Goal: Task Accomplishment & Management: Manage account settings

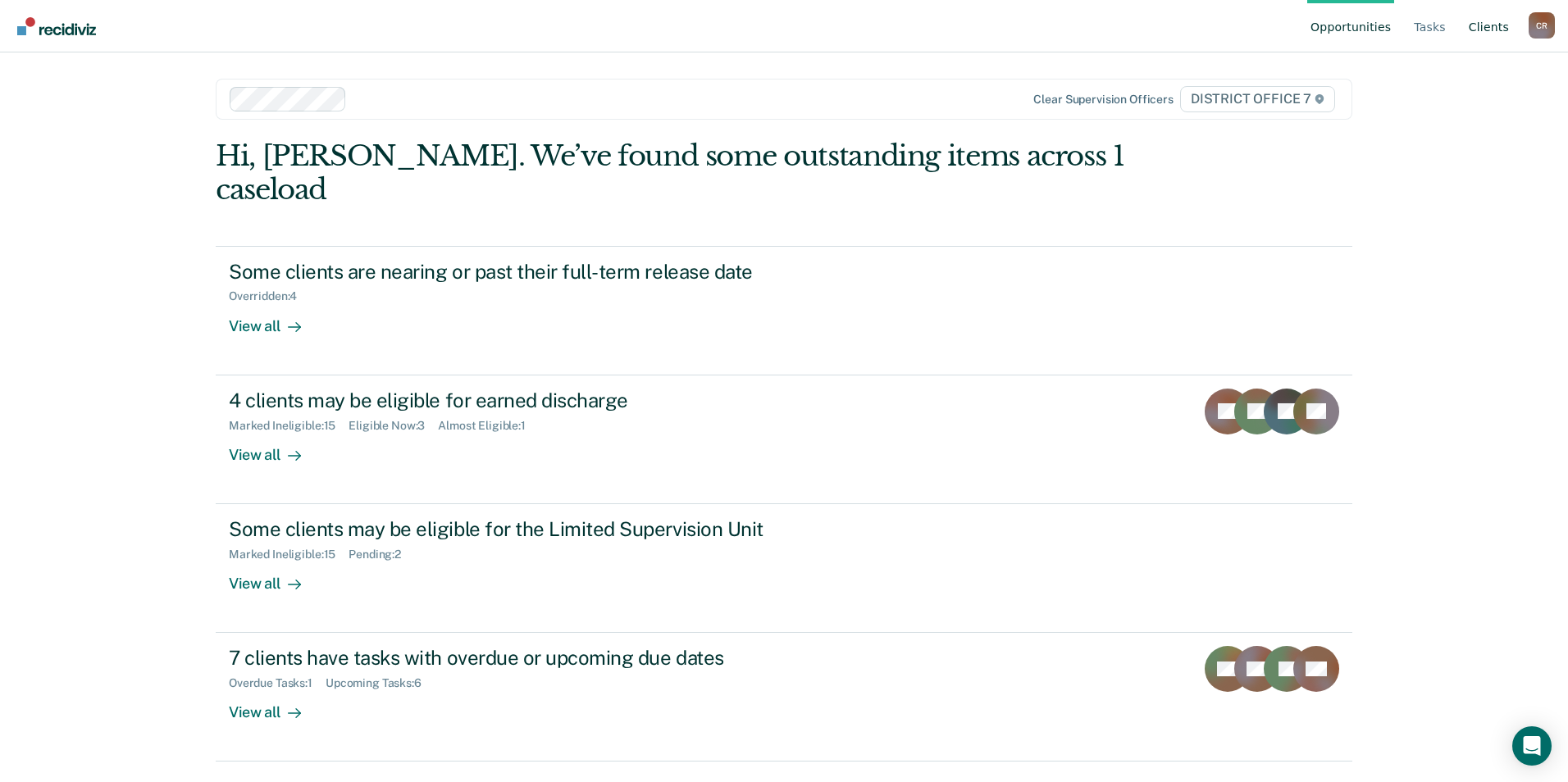
click at [1482, 33] on link "Client s" at bounding box center [1488, 26] width 46 height 53
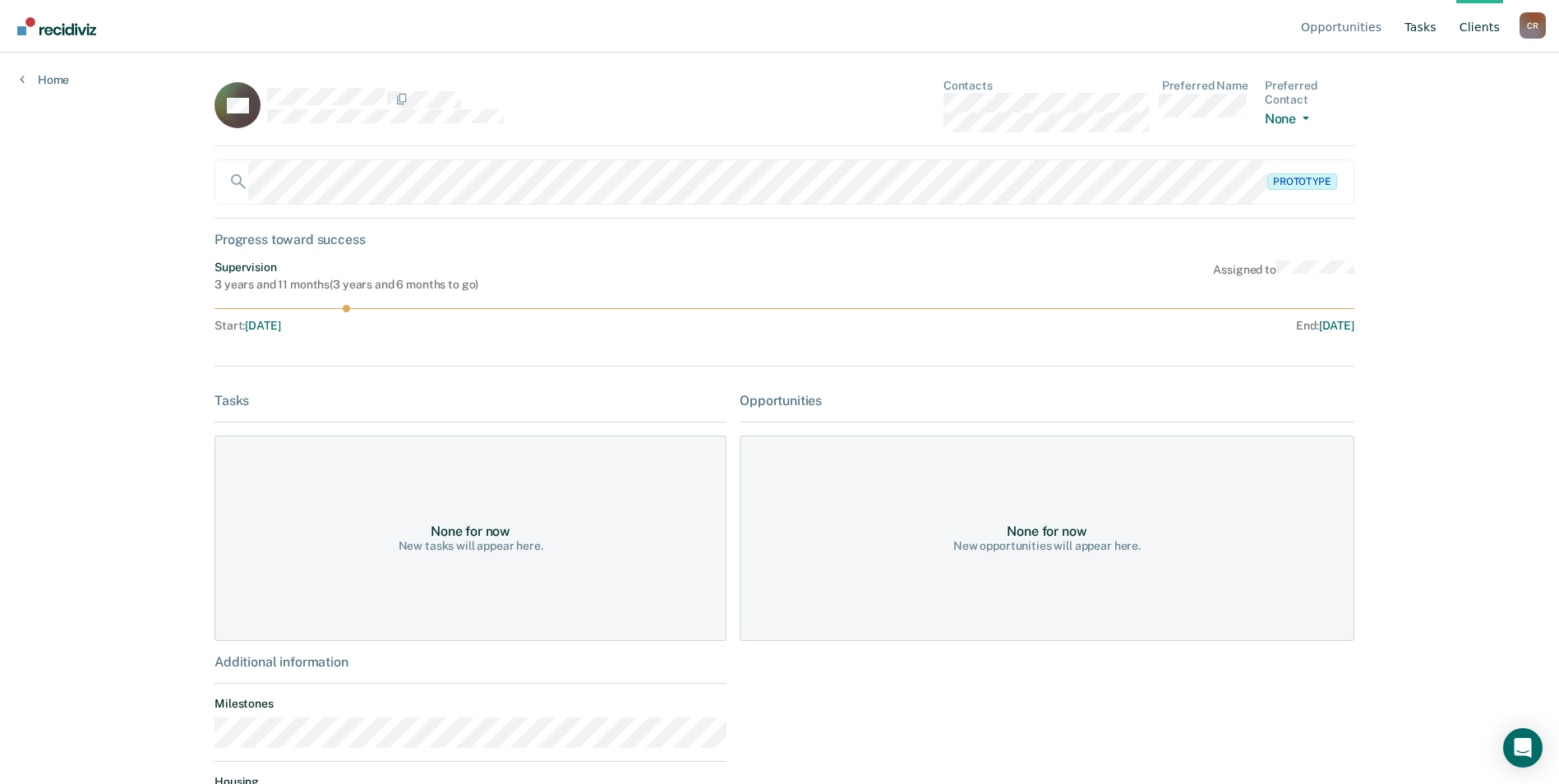
click at [1421, 21] on link "Tasks" at bounding box center [1421, 26] width 38 height 53
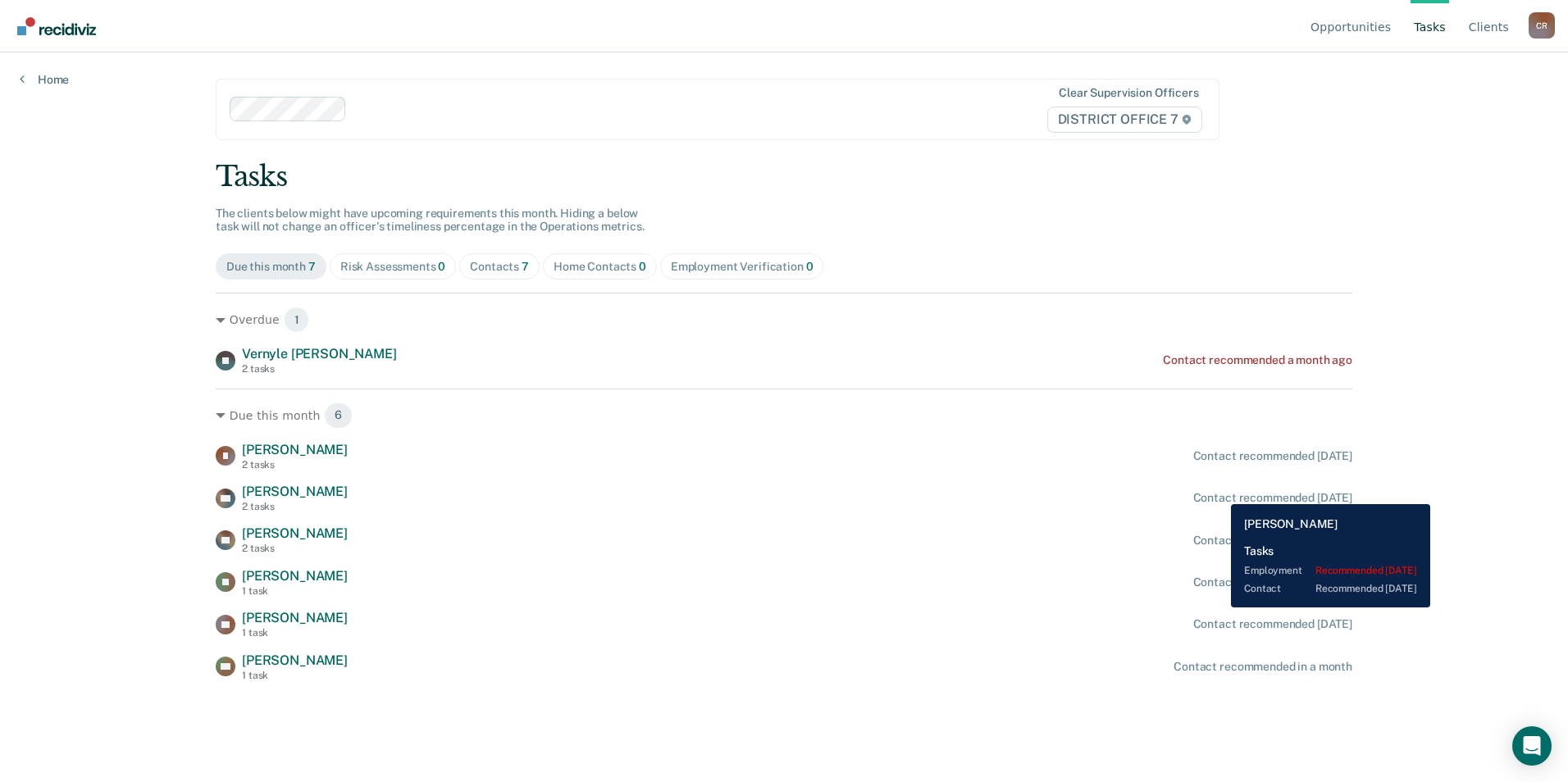
click at [1218, 492] on div "Contact recommended [DATE]" at bounding box center [1272, 498] width 159 height 14
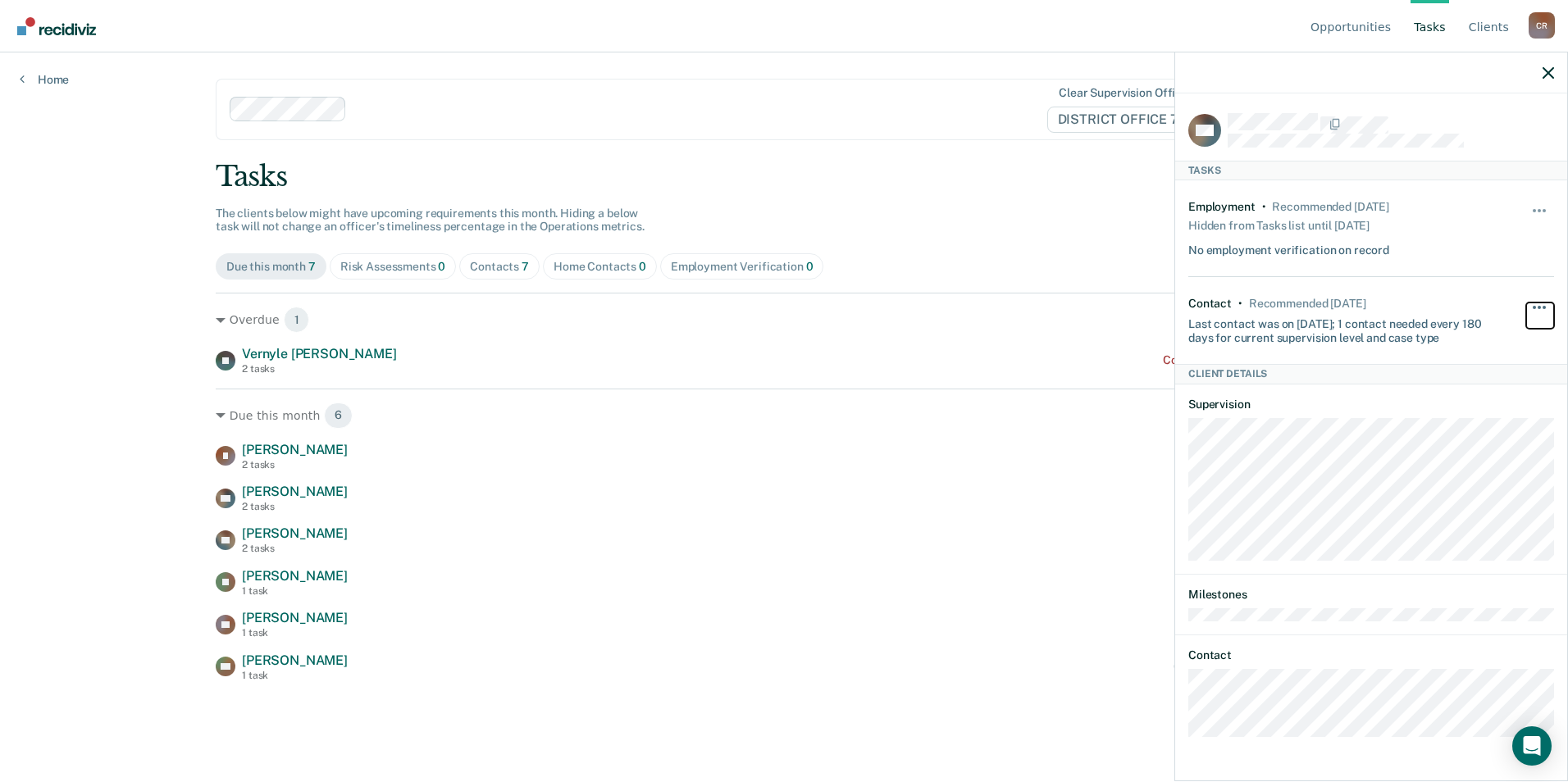
click at [1542, 304] on button "button" at bounding box center [1540, 315] width 28 height 26
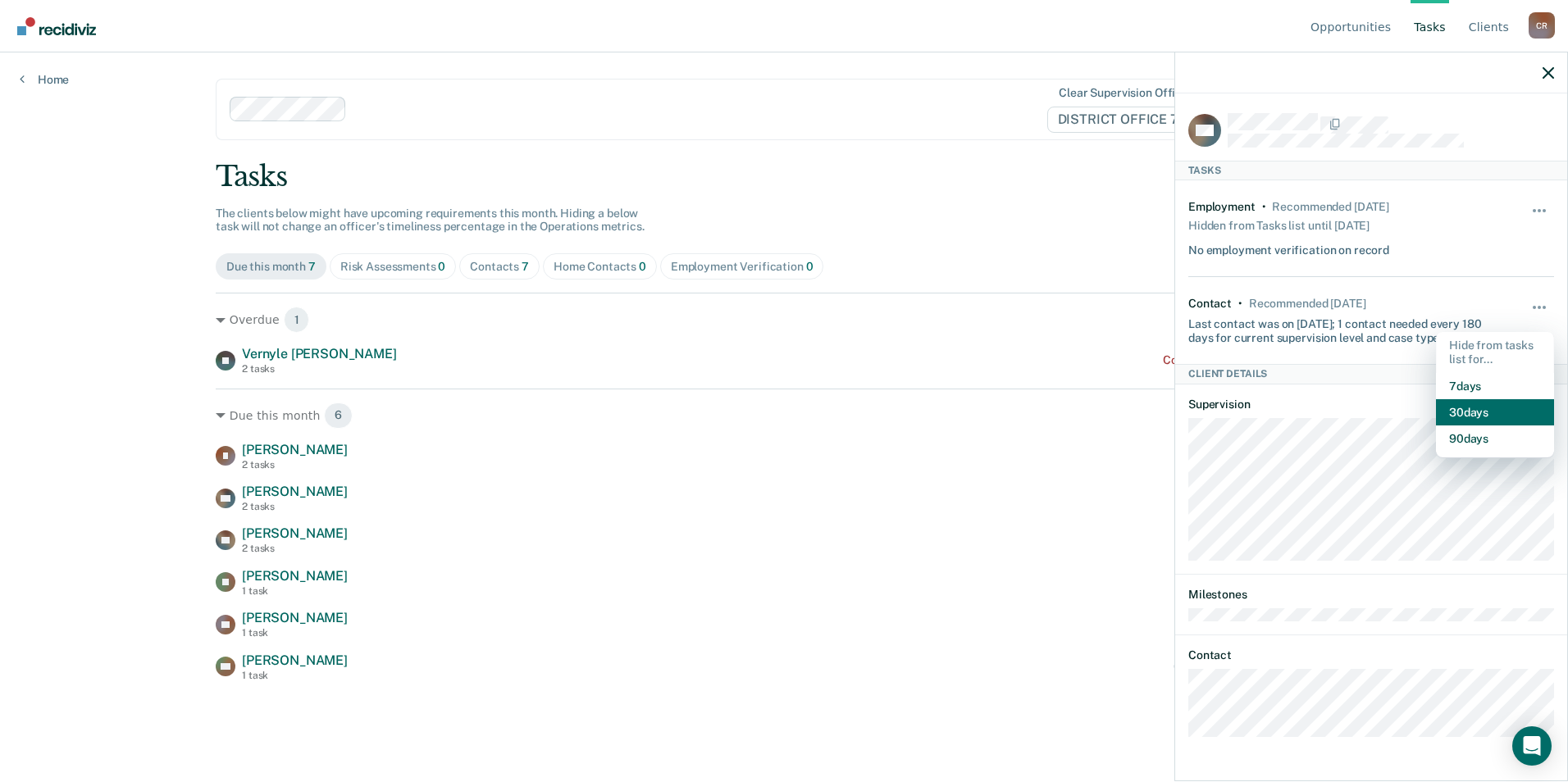
click at [1489, 407] on button "30 days" at bounding box center [1494, 412] width 118 height 26
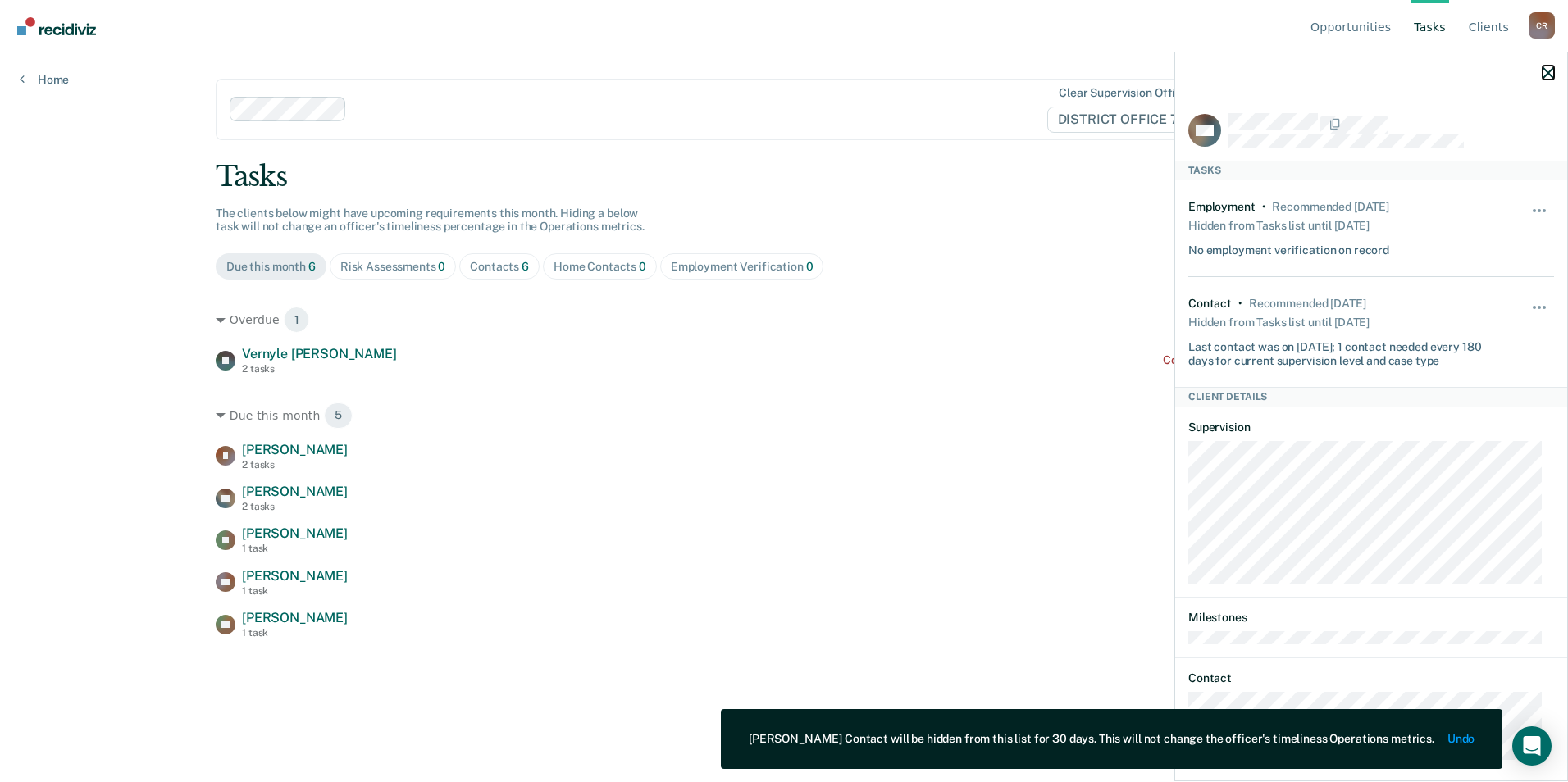
click at [1552, 74] on icon "button" at bounding box center [1548, 73] width 12 height 12
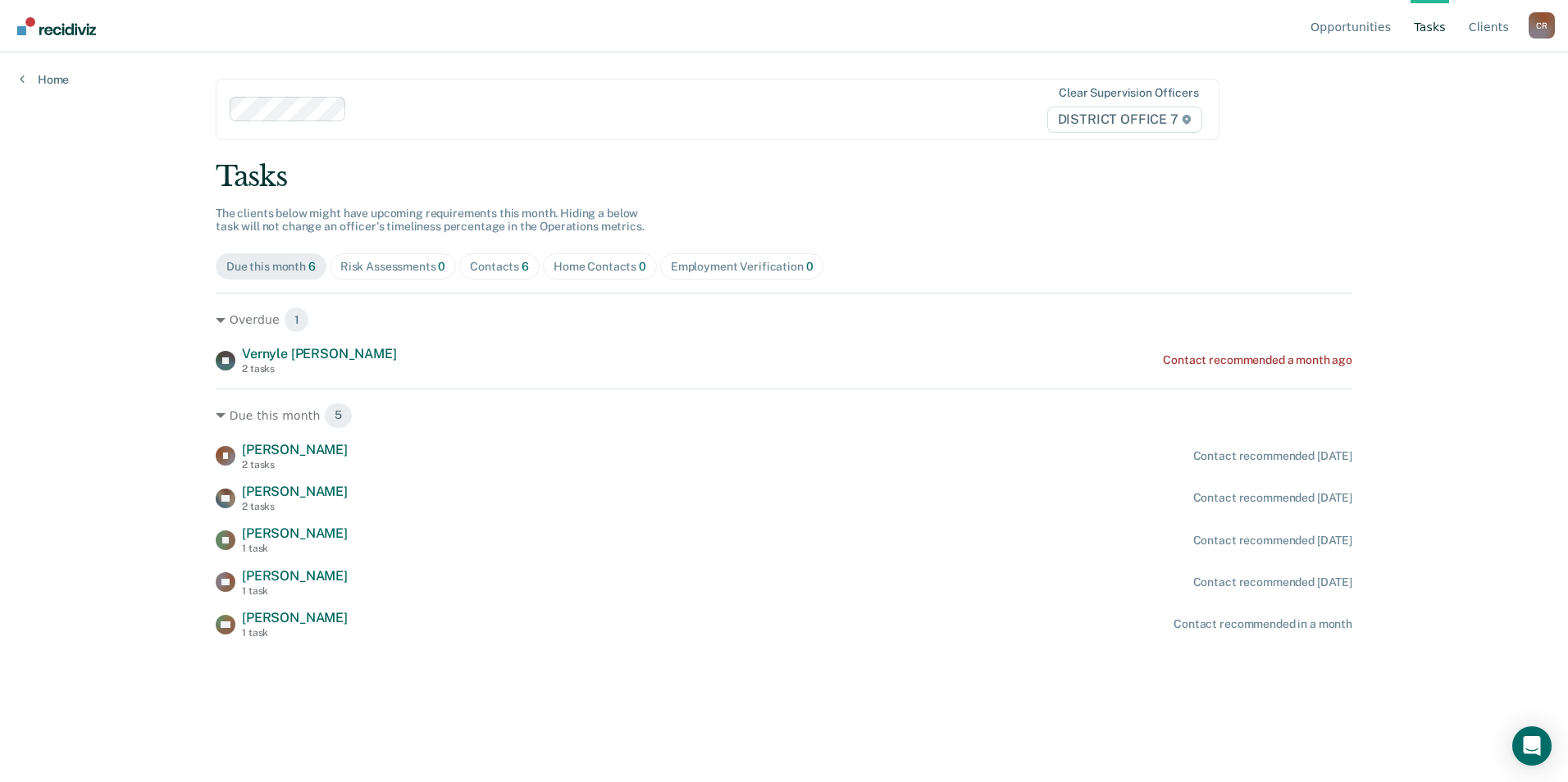
click at [276, 273] on span "Due this month 6" at bounding box center [271, 266] width 111 height 26
click at [358, 265] on div "Risk Assessments 0" at bounding box center [393, 266] width 105 height 14
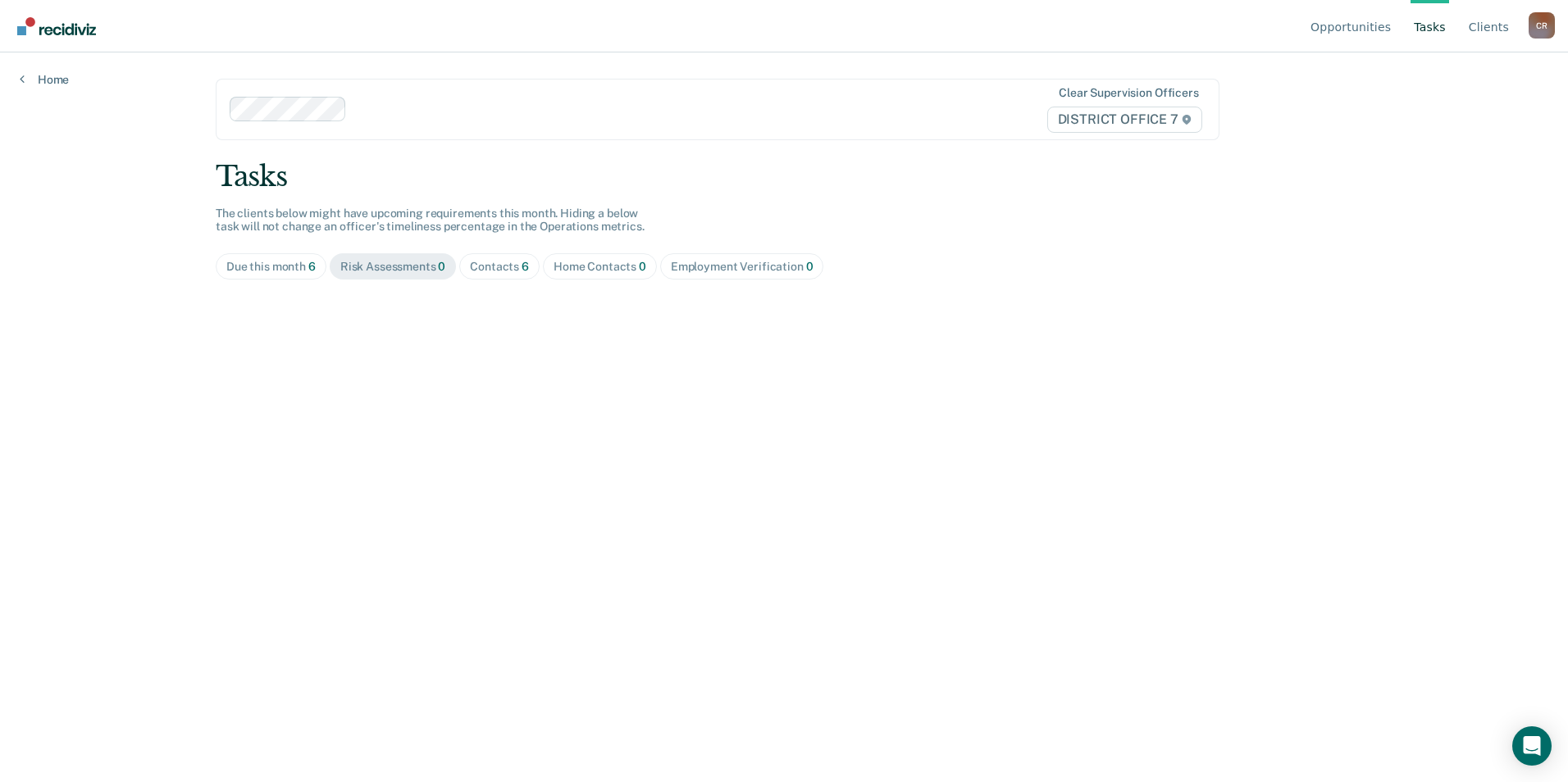
click at [482, 262] on div "Contacts 6" at bounding box center [499, 266] width 59 height 14
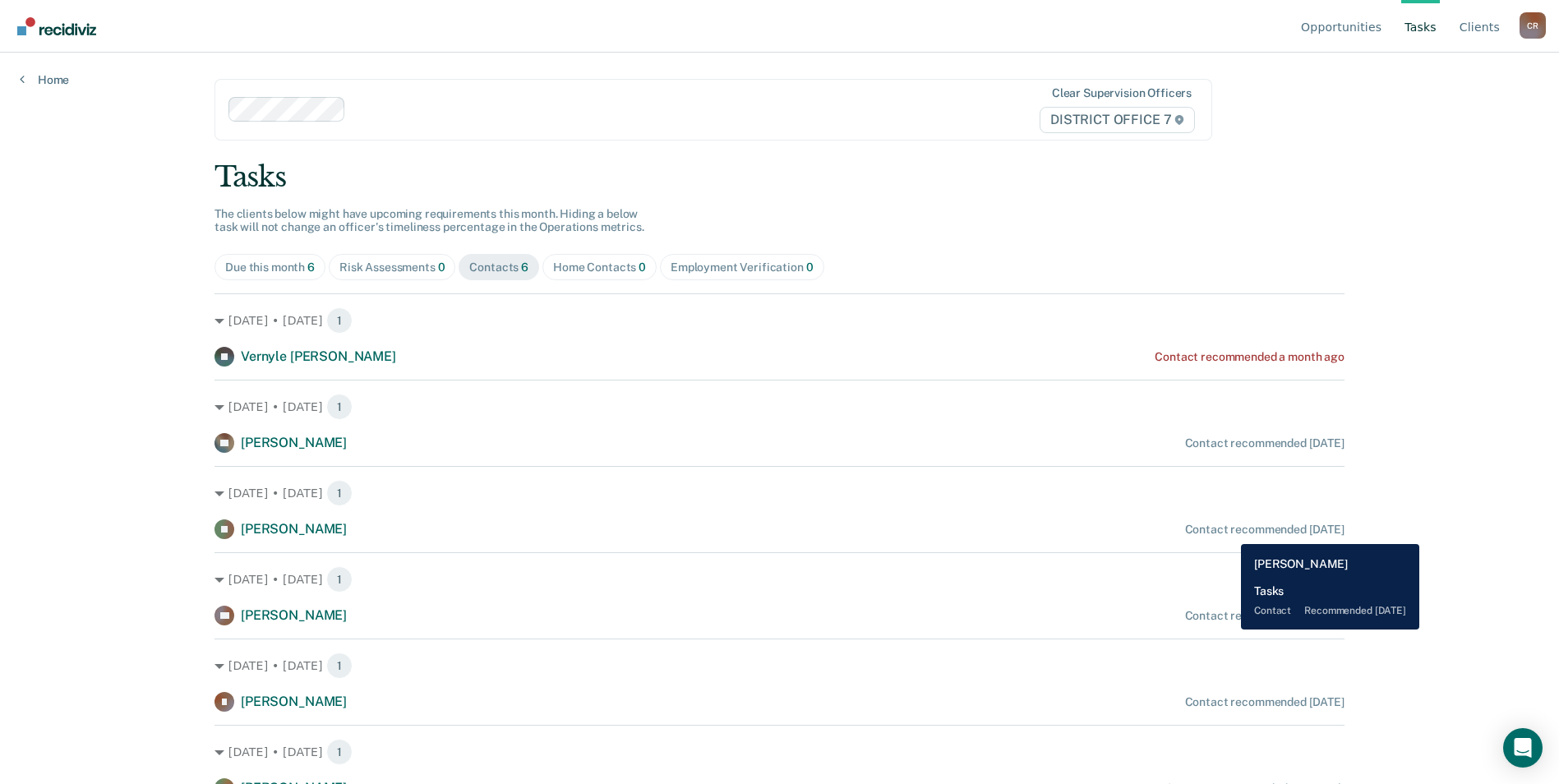
click at [1228, 532] on div "Contact recommended [DATE]" at bounding box center [1264, 529] width 159 height 14
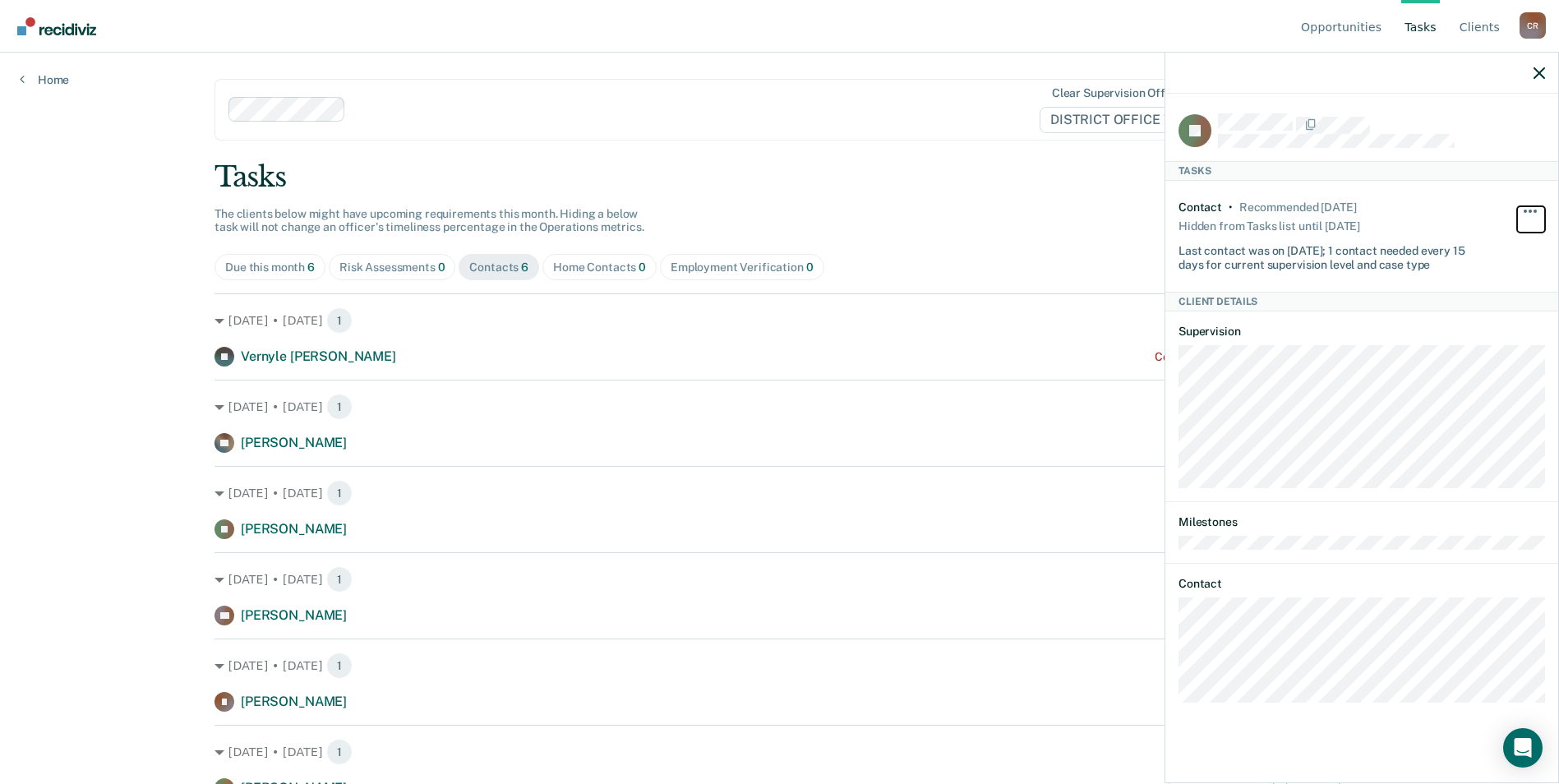
click at [1534, 209] on span "button" at bounding box center [1535, 211] width 4 height 4
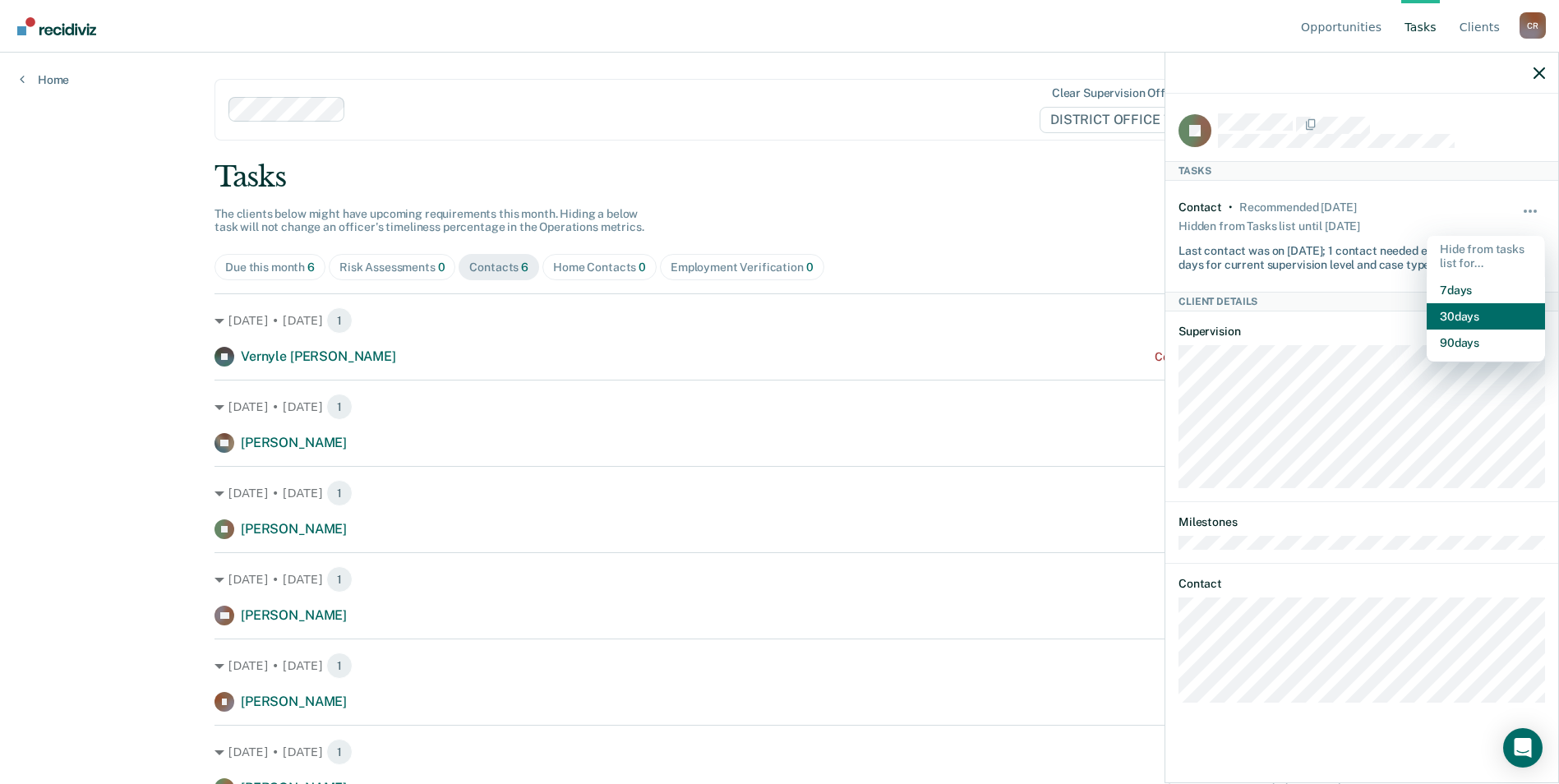
click at [1470, 310] on button "30 days" at bounding box center [1486, 316] width 118 height 26
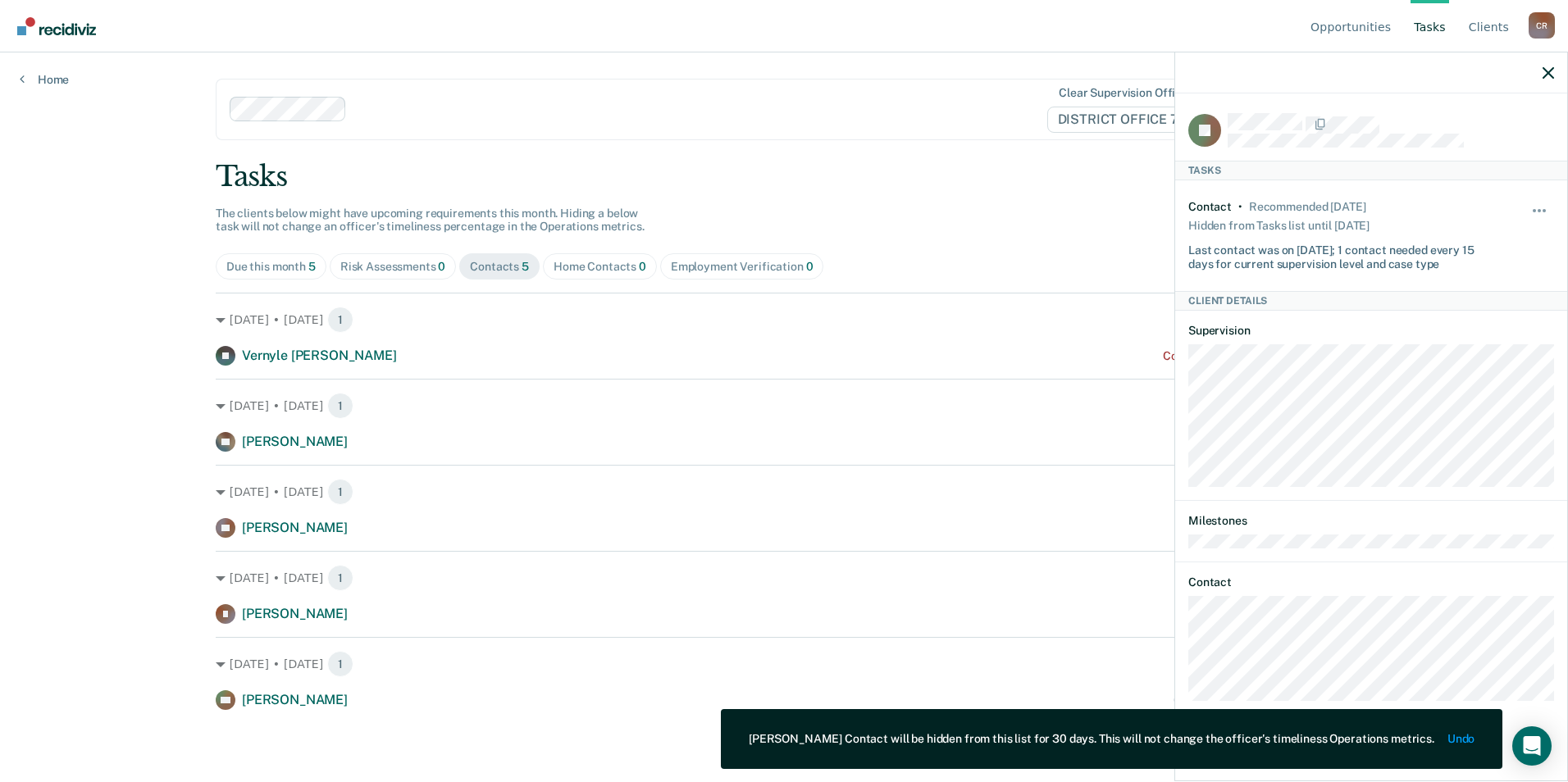
click at [921, 420] on div "[DATE] • [DATE] 1 AL [PERSON_NAME] Contact recommended [DATE]" at bounding box center [783, 415] width 1136 height 73
click at [1549, 73] on icon "button" at bounding box center [1548, 73] width 12 height 12
